Goal: Information Seeking & Learning: Find specific page/section

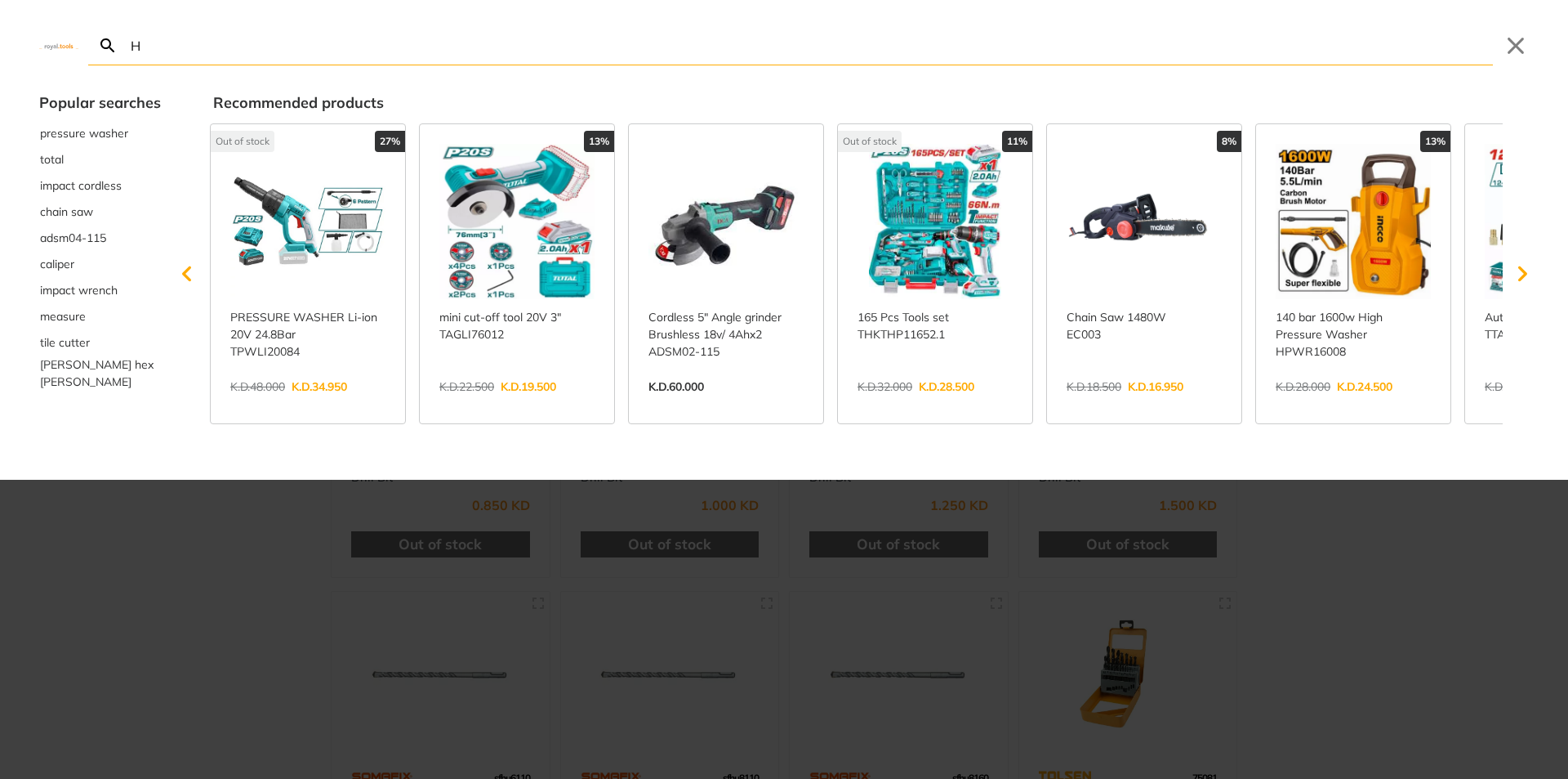
type input "H"
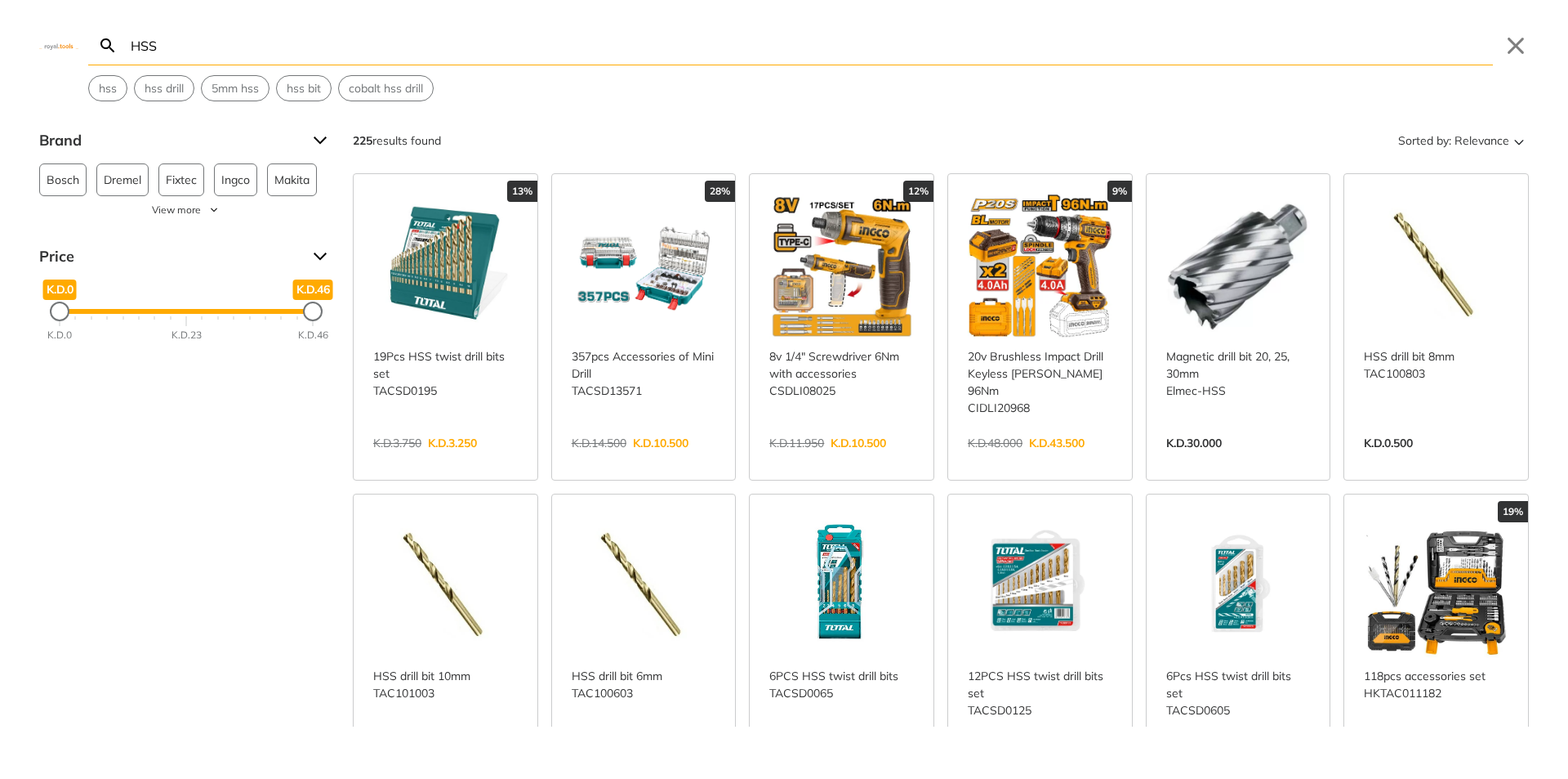
type input "HSS"
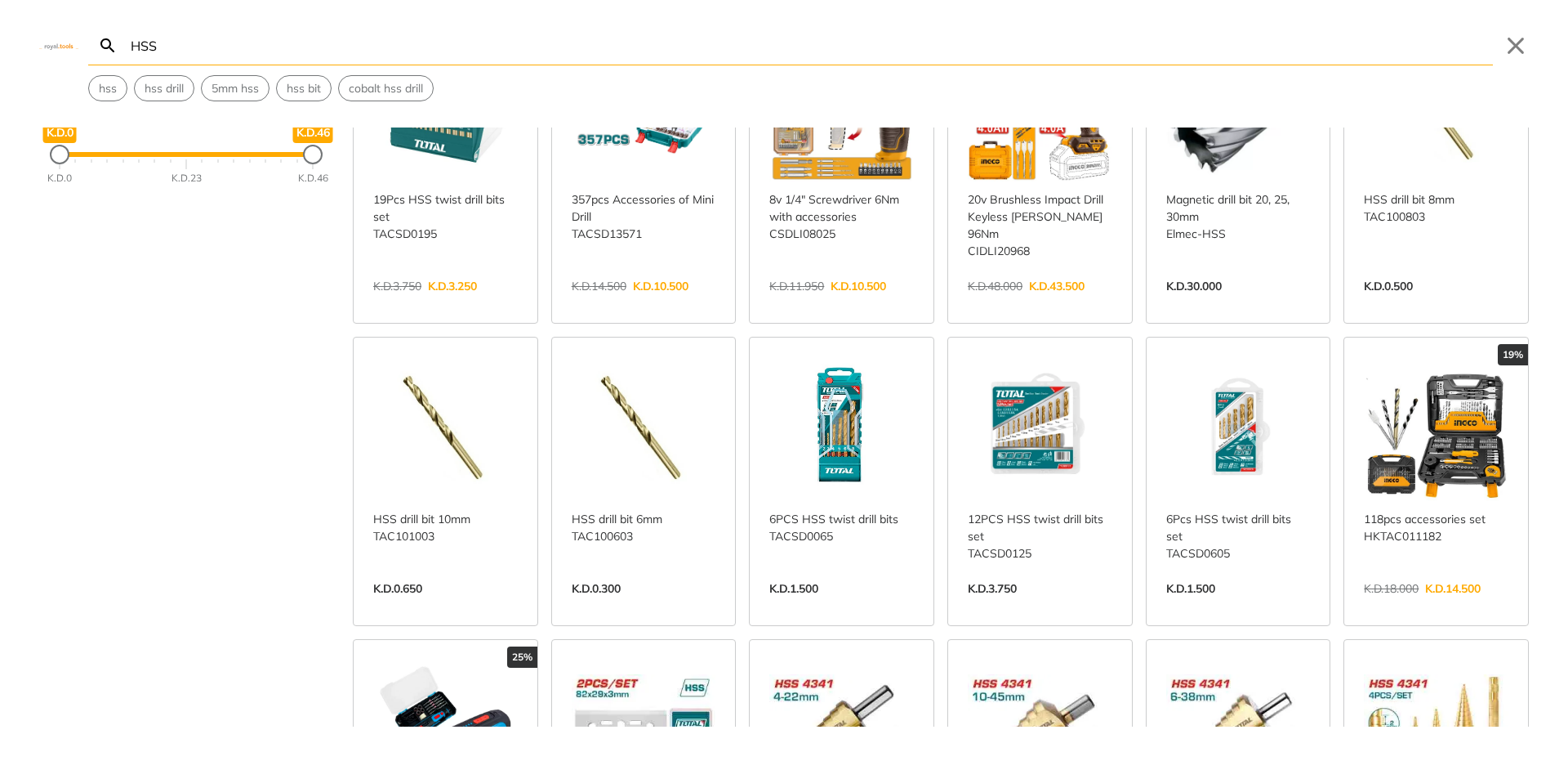
scroll to position [164, 0]
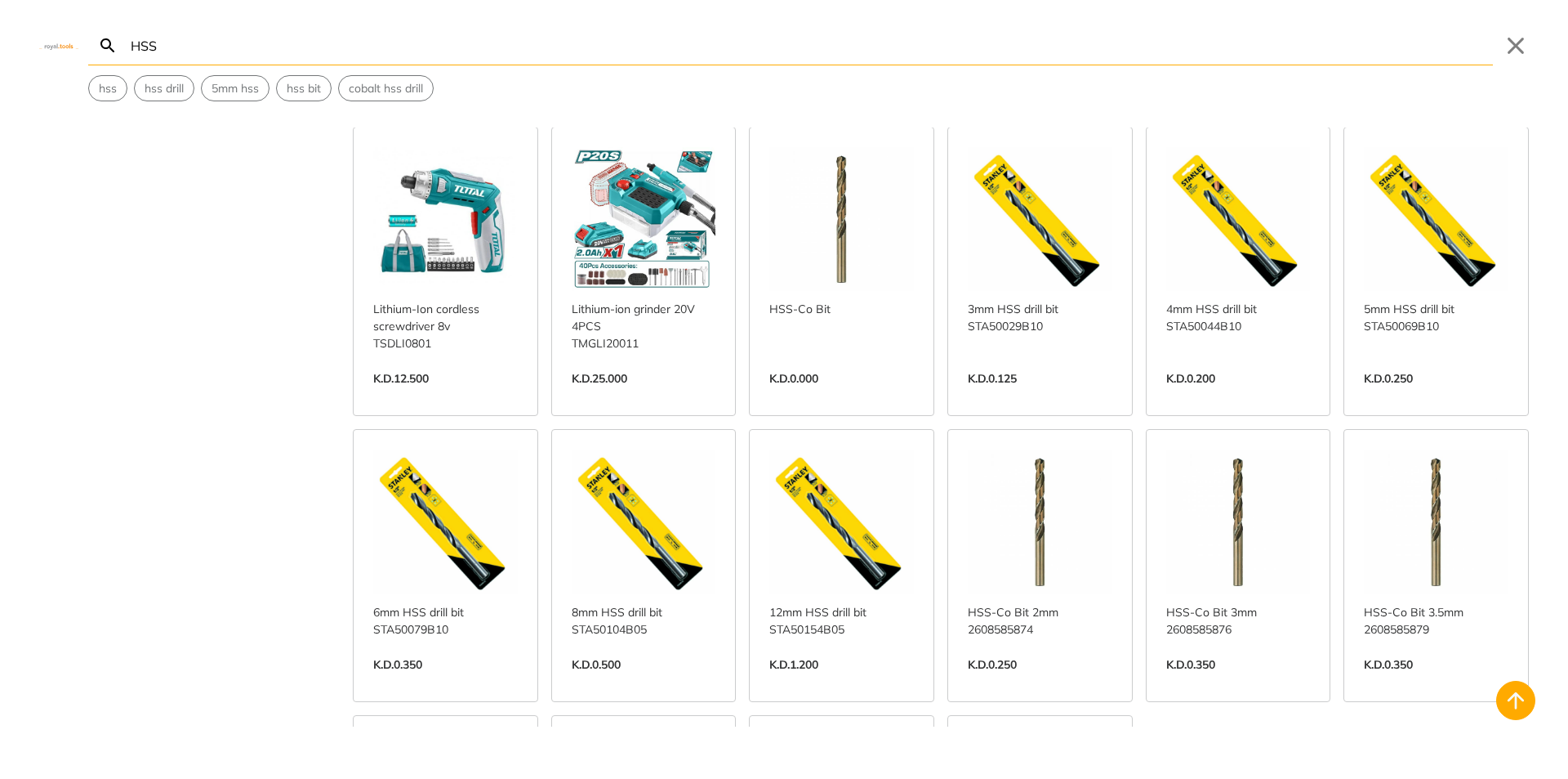
scroll to position [1389, 0]
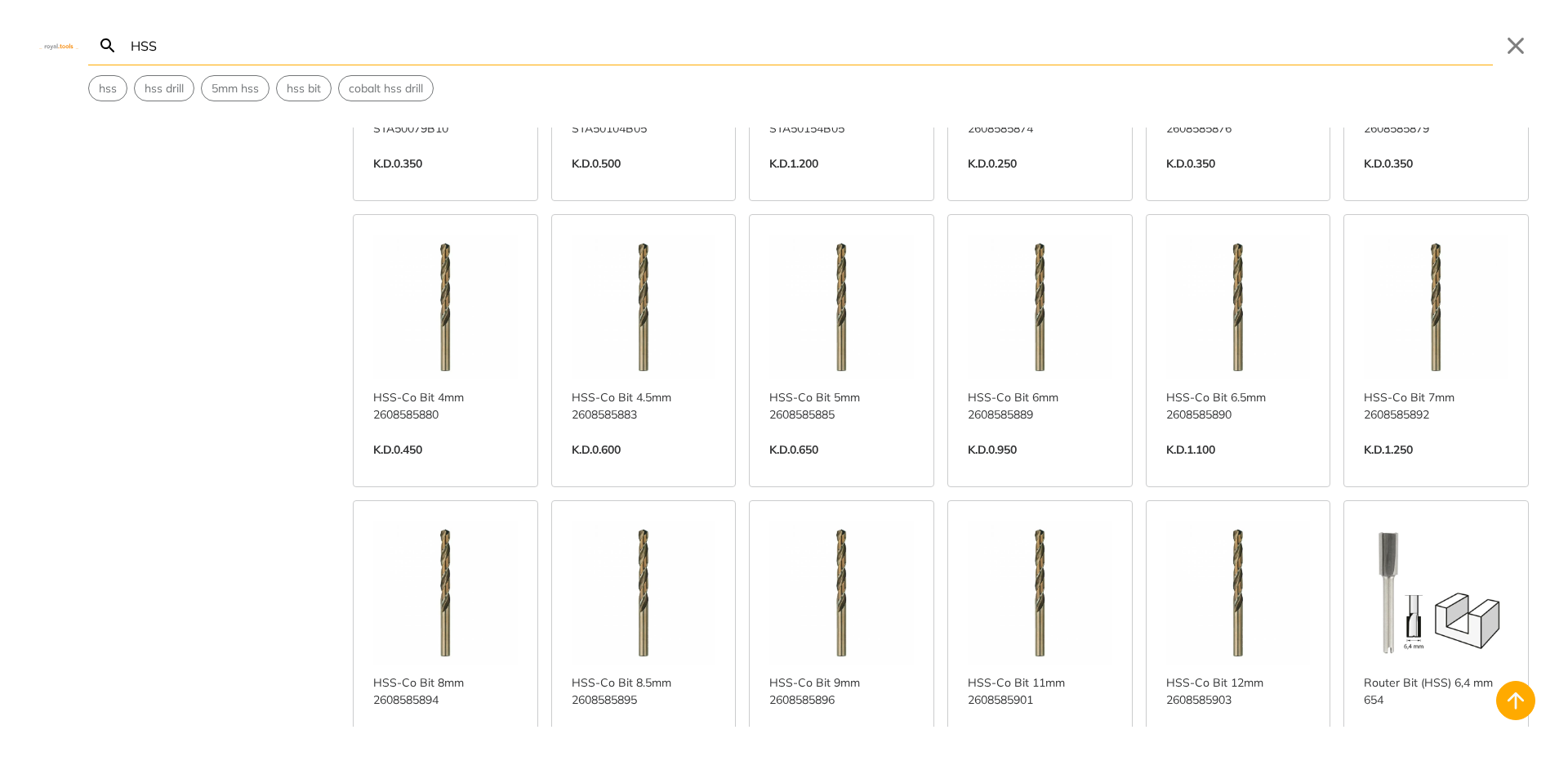
scroll to position [1798, 0]
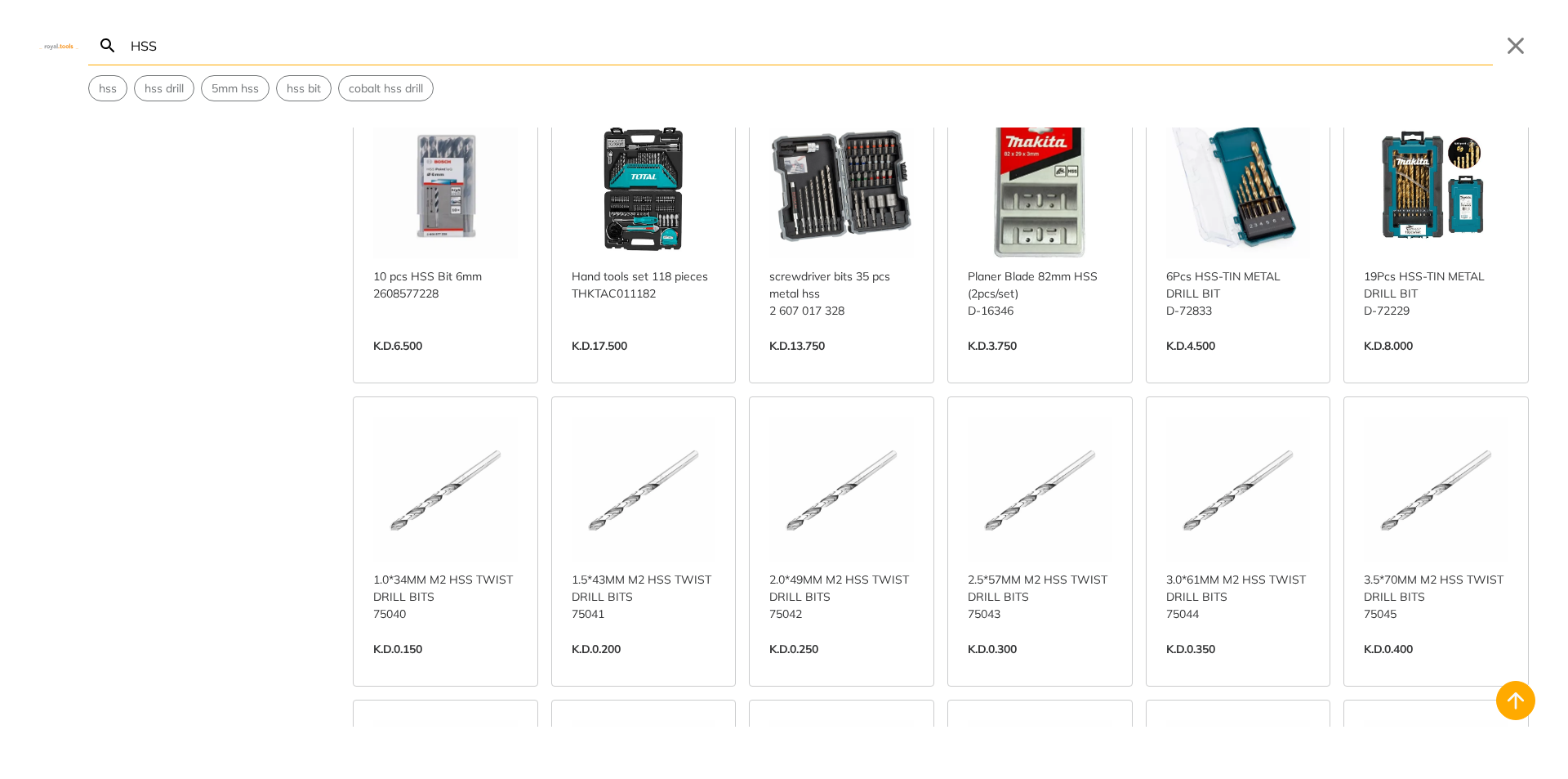
scroll to position [2533, 0]
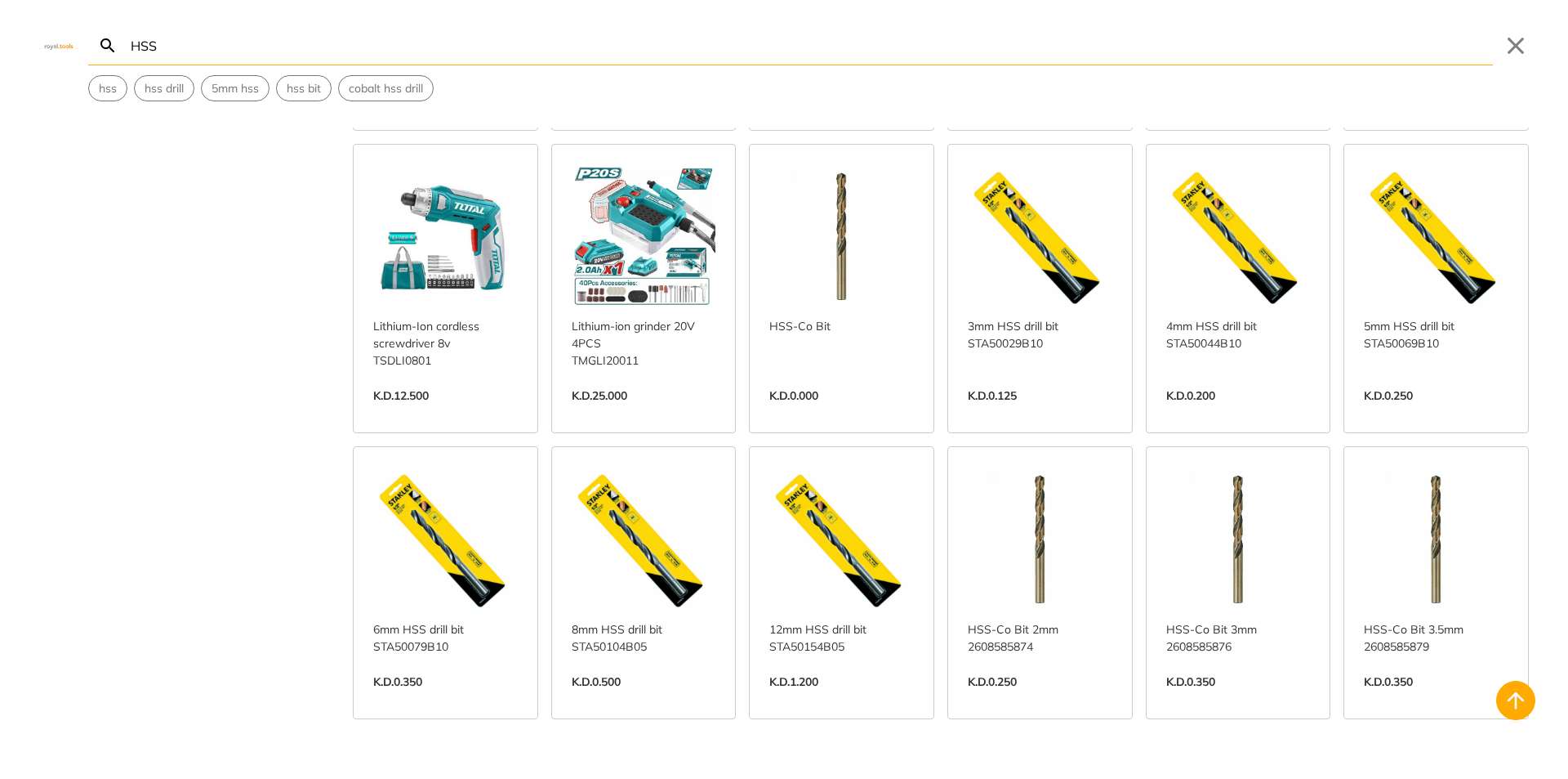
scroll to position [1226, 0]
